Goal: Task Accomplishment & Management: Manage account settings

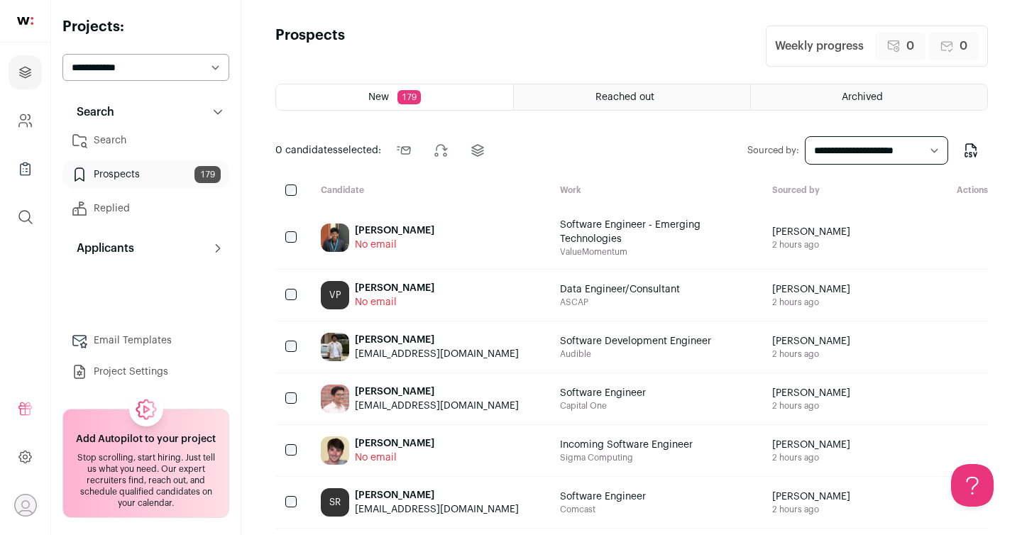
click at [151, 175] on link "Prospects 179" at bounding box center [145, 174] width 167 height 28
click at [973, 149] on icon "Export to CSV" at bounding box center [971, 150] width 17 height 17
click at [403, 99] on span "179" at bounding box center [409, 97] width 23 height 14
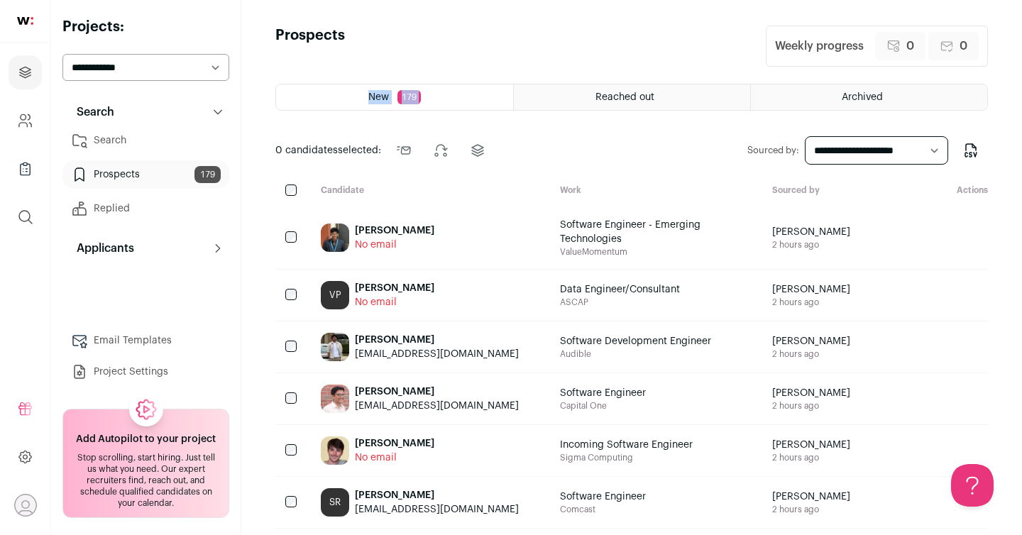
click at [382, 96] on span "New" at bounding box center [378, 97] width 21 height 10
click at [824, 106] on div "Archived" at bounding box center [869, 97] width 236 height 26
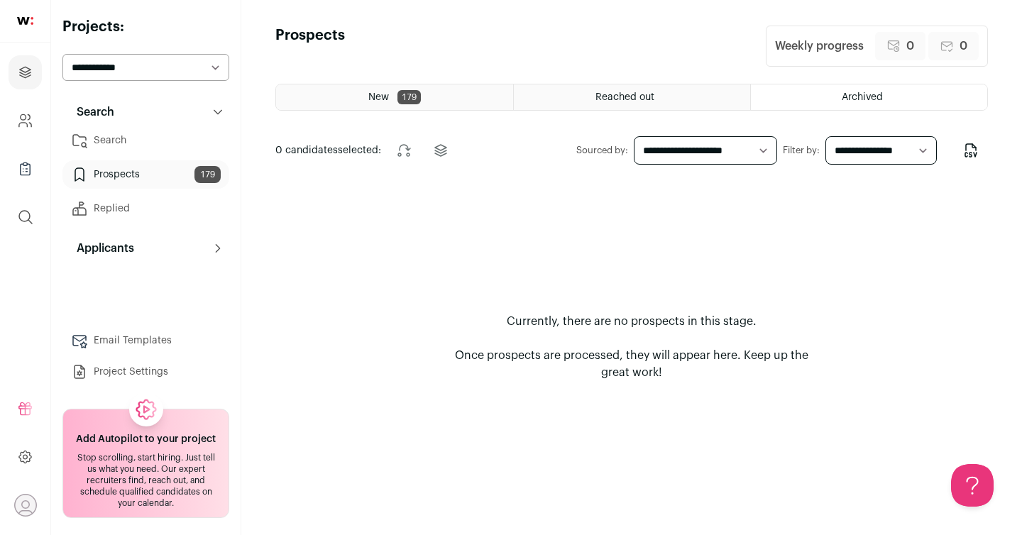
click at [406, 106] on div "New 179" at bounding box center [394, 97] width 237 height 26
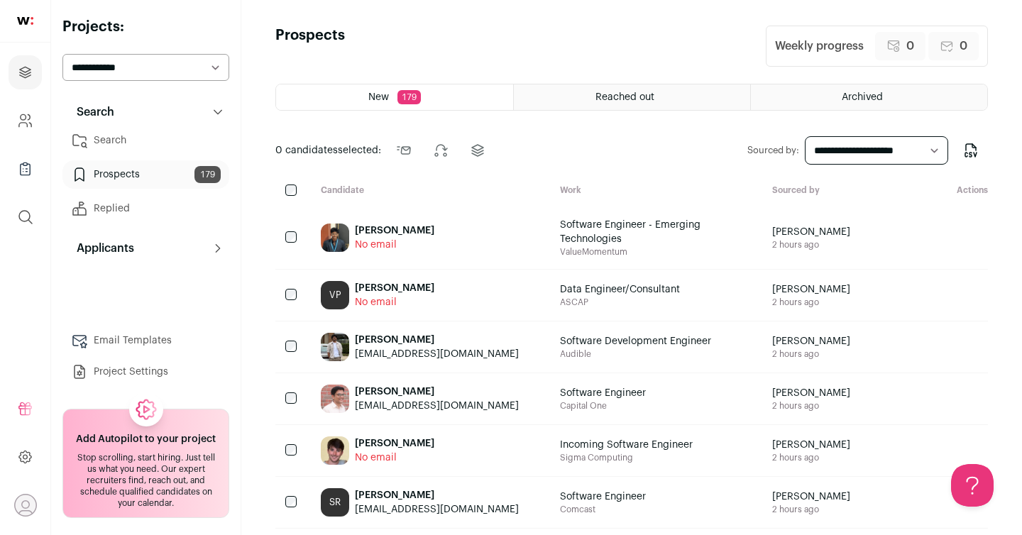
click at [902, 153] on select "**********" at bounding box center [877, 150] width 144 height 28
select select "***"
click at [974, 153] on icon "Export to CSV" at bounding box center [975, 155] width 3 height 4
click at [135, 177] on link "Prospects 179" at bounding box center [145, 174] width 167 height 28
click at [148, 203] on link "Replied" at bounding box center [145, 209] width 167 height 28
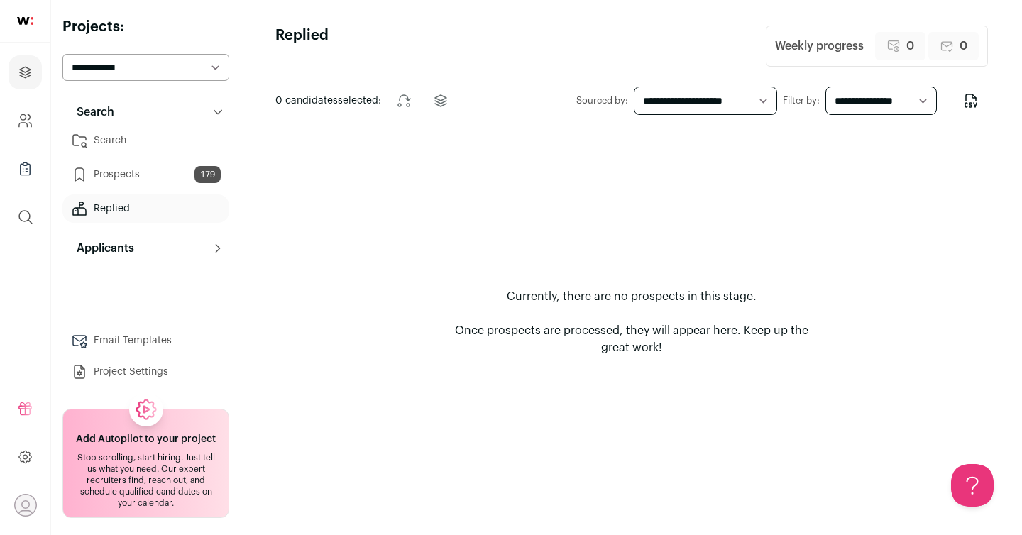
click at [142, 175] on link "Prospects 179" at bounding box center [145, 174] width 167 height 28
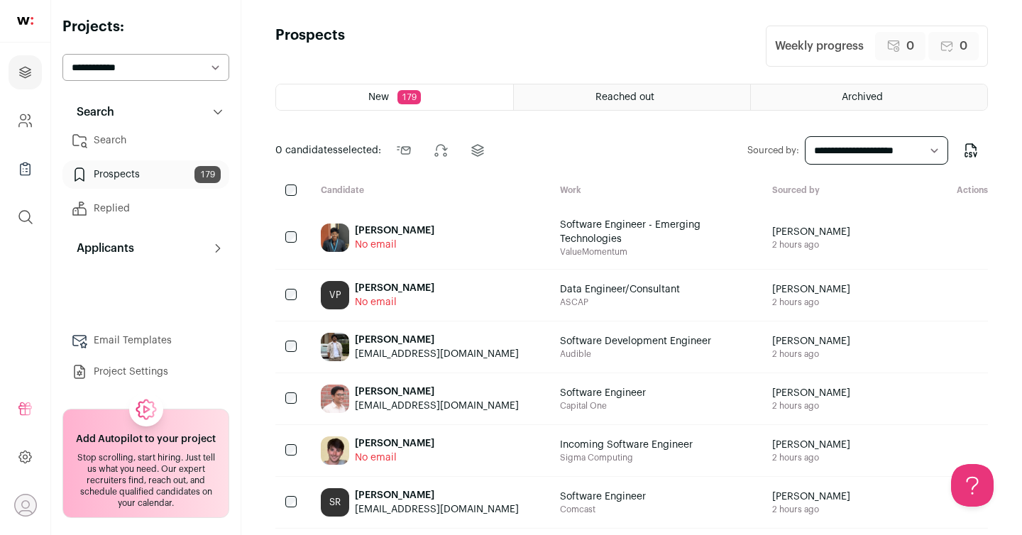
click at [124, 143] on link "Search" at bounding box center [145, 140] width 167 height 28
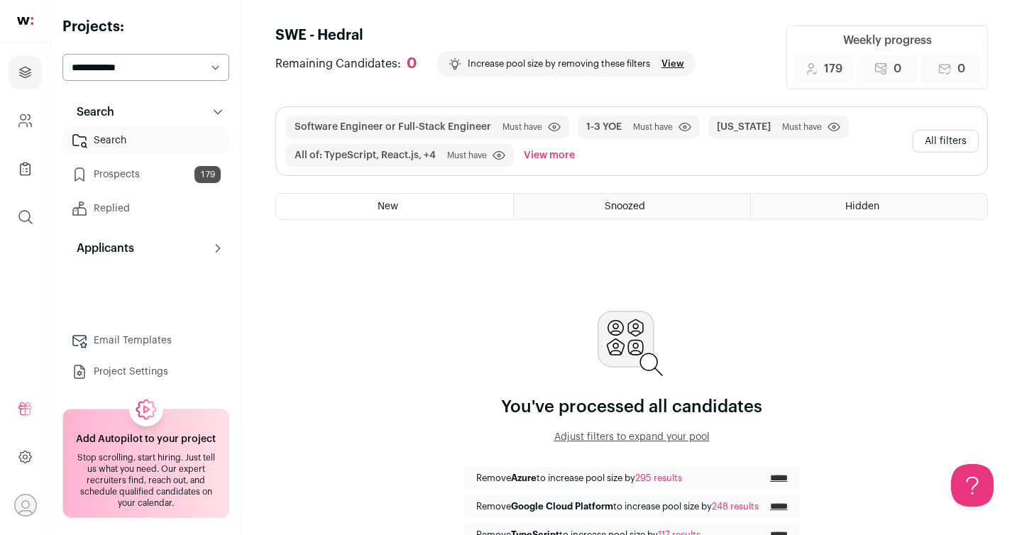
click at [129, 170] on link "Prospects 179" at bounding box center [145, 174] width 167 height 28
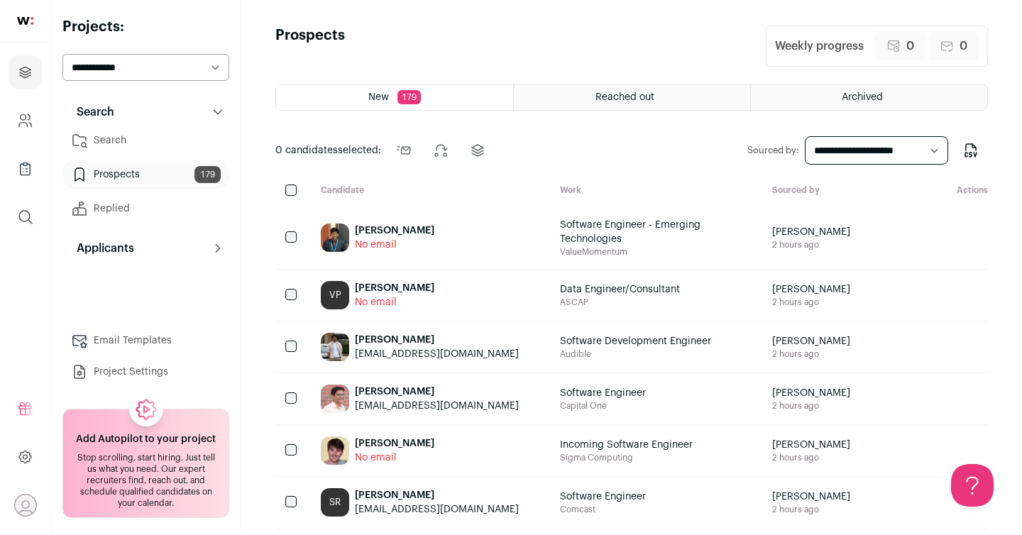
click at [413, 230] on div "[PERSON_NAME]" at bounding box center [395, 231] width 80 height 14
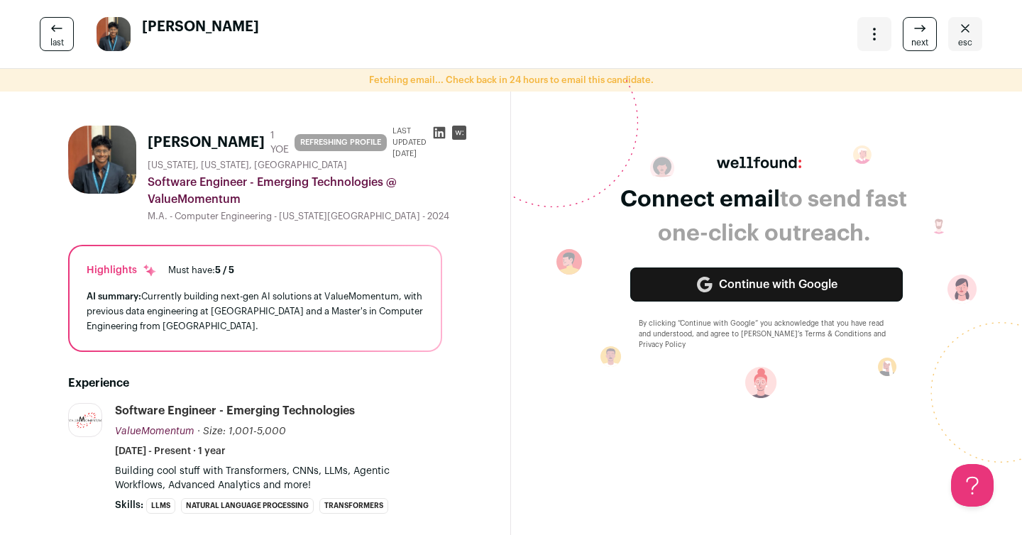
click at [434, 131] on icon at bounding box center [440, 133] width 12 height 12
click at [49, 43] on link "last" at bounding box center [57, 34] width 34 height 34
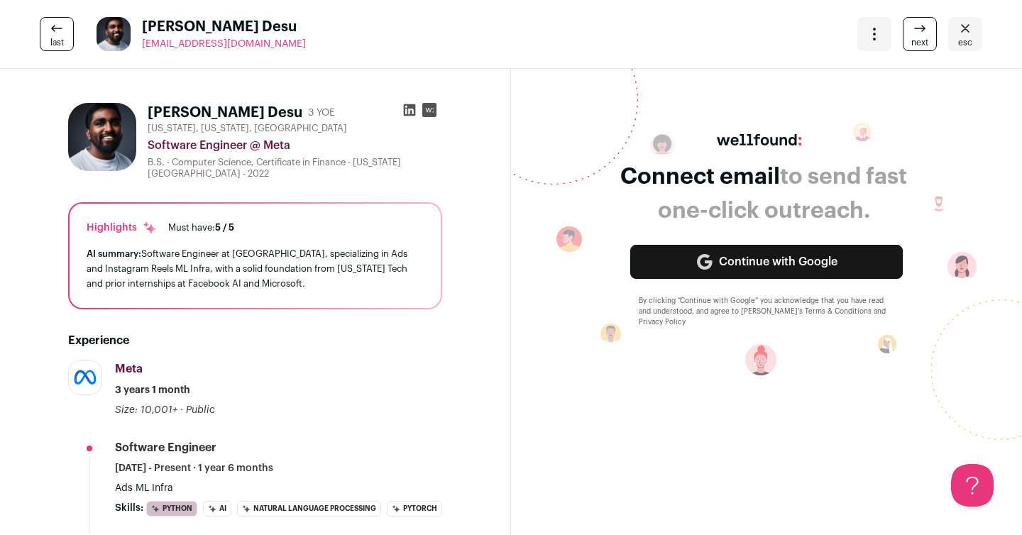
click at [410, 109] on icon at bounding box center [410, 110] width 14 height 14
